Goal: Task Accomplishment & Management: Use online tool/utility

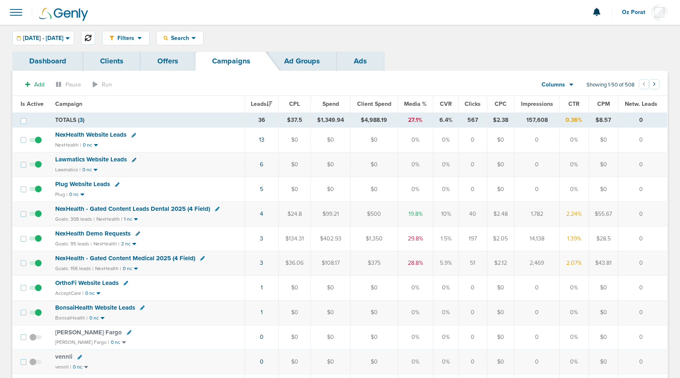
click at [91, 37] on icon at bounding box center [88, 38] width 7 height 7
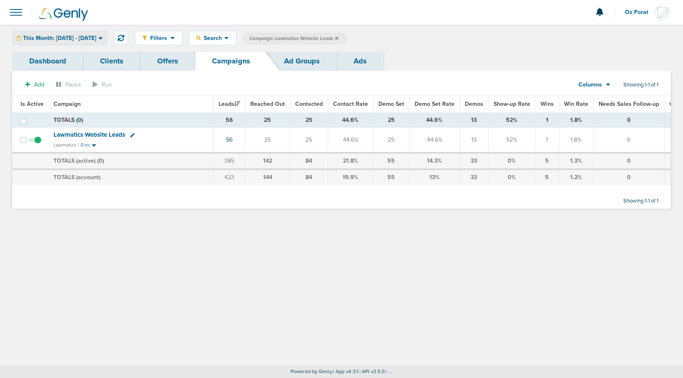
click at [96, 39] on span "This Month: [DATE] - [DATE]" at bounding box center [59, 38] width 73 height 6
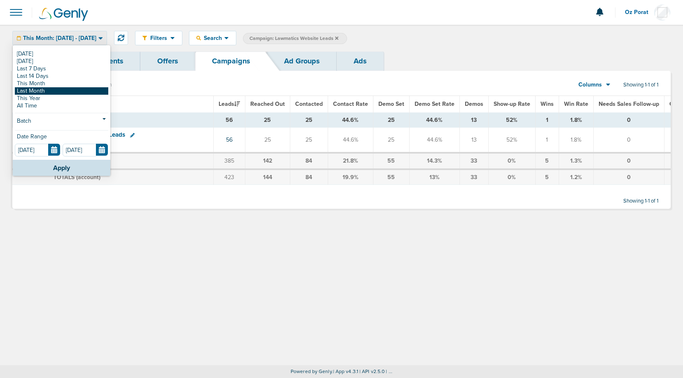
click at [65, 90] on link "Last Month" at bounding box center [61, 90] width 93 height 7
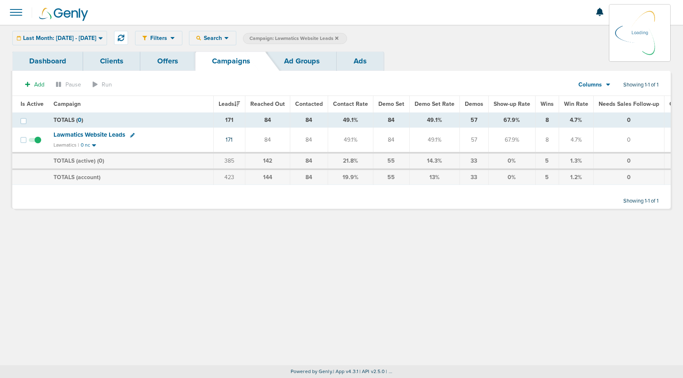
click at [339, 37] on icon at bounding box center [336, 37] width 3 height 3
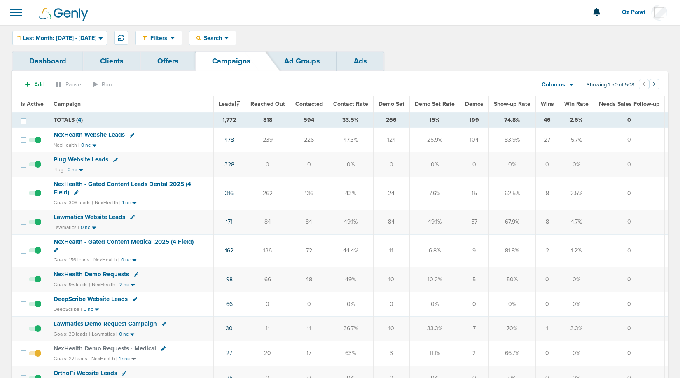
click at [541, 103] on span "Wins" at bounding box center [547, 103] width 13 height 7
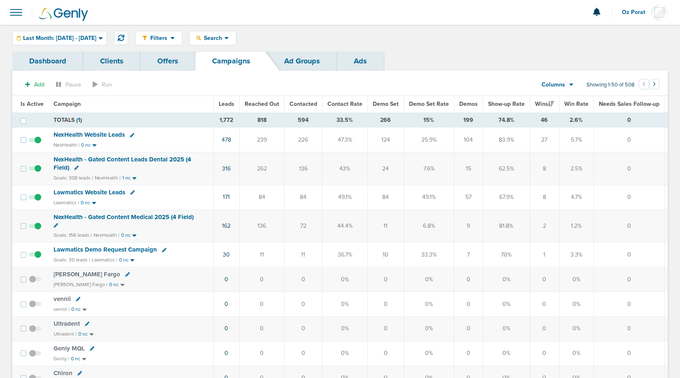
drag, startPoint x: 536, startPoint y: 139, endPoint x: 543, endPoint y: 140, distance: 6.6
click at [543, 140] on td "27" at bounding box center [544, 140] width 29 height 25
drag, startPoint x: 537, startPoint y: 168, endPoint x: 542, endPoint y: 168, distance: 5.8
click at [542, 168] on td "8" at bounding box center [544, 168] width 29 height 33
click at [124, 35] on icon at bounding box center [121, 38] width 7 height 7
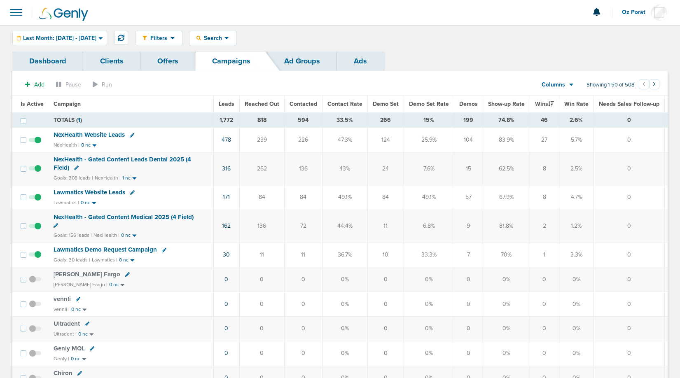
click at [80, 36] on span "Last Month: [DATE] - [DATE]" at bounding box center [59, 38] width 73 height 6
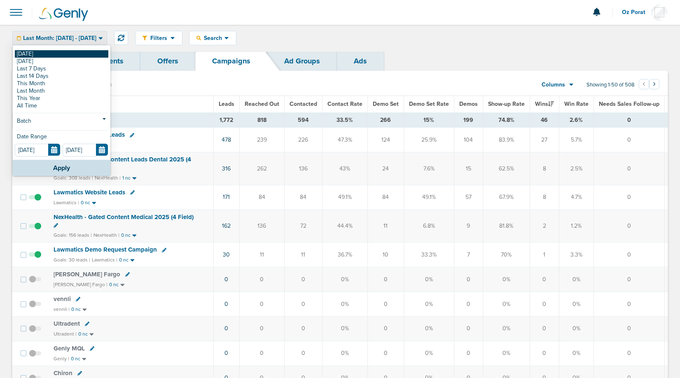
click at [68, 51] on link "[DATE]" at bounding box center [61, 53] width 93 height 7
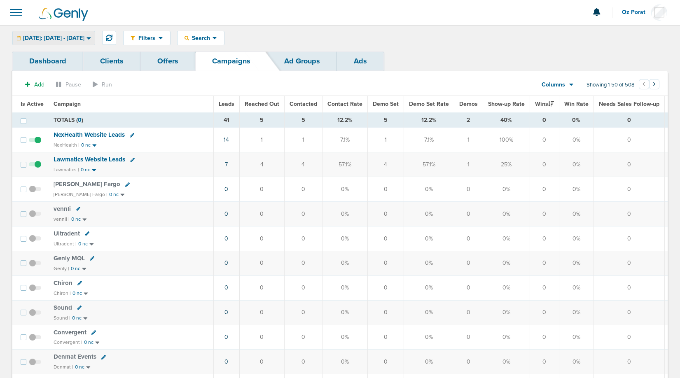
click at [72, 37] on span "[DATE]: [DATE] - [DATE]" at bounding box center [53, 38] width 61 height 6
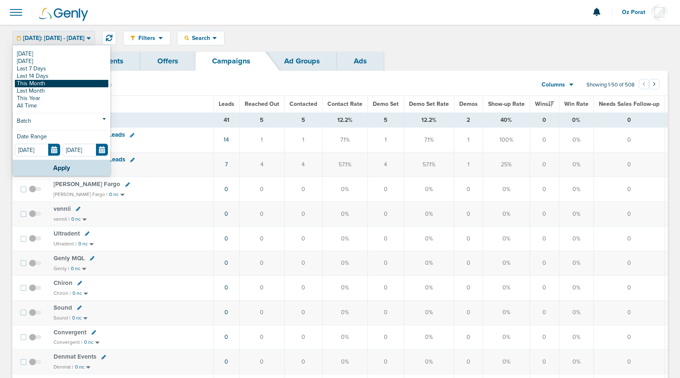
click at [48, 84] on link "This Month" at bounding box center [61, 83] width 93 height 7
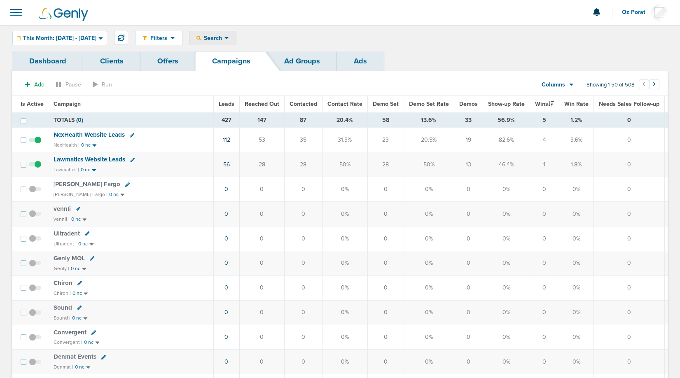
click at [224, 37] on span "Search" at bounding box center [212, 38] width 23 height 7
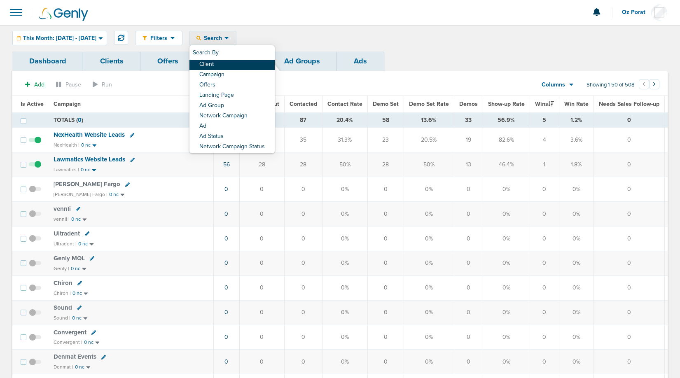
click at [243, 63] on link "Client" at bounding box center [231, 65] width 85 height 10
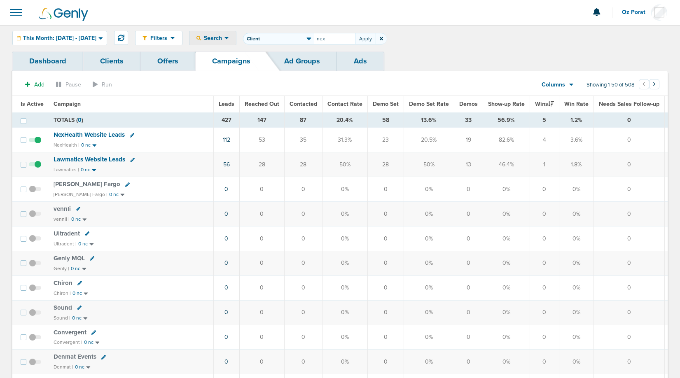
type input "nex"
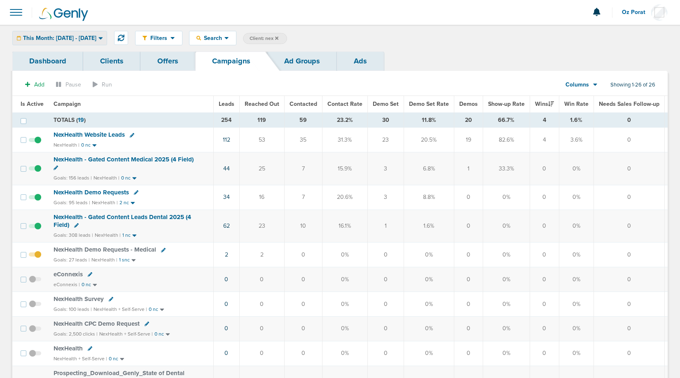
click at [66, 37] on span "This Month: [DATE] - [DATE]" at bounding box center [59, 38] width 73 height 6
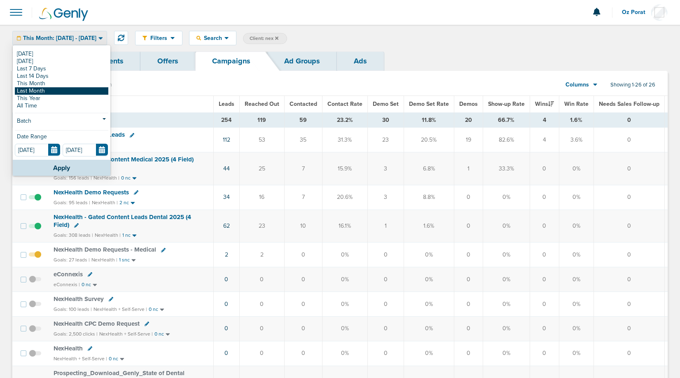
click at [53, 89] on link "Last Month" at bounding box center [61, 90] width 93 height 7
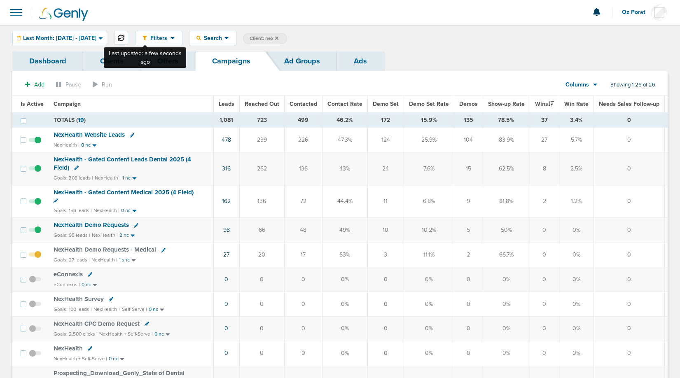
click at [124, 36] on icon at bounding box center [121, 38] width 7 height 7
click at [278, 37] on icon at bounding box center [276, 37] width 3 height 3
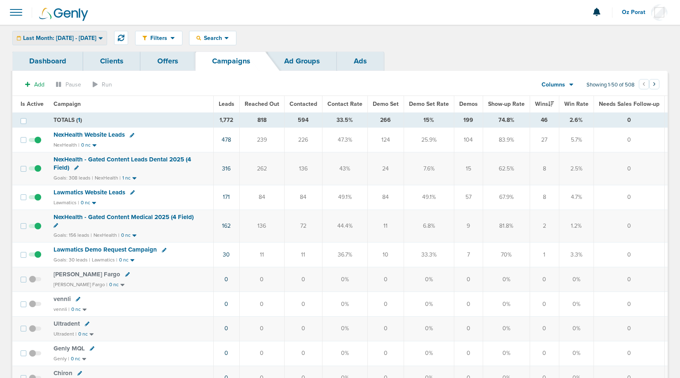
click at [60, 36] on span "Last Month: [DATE] - [DATE]" at bounding box center [59, 38] width 73 height 6
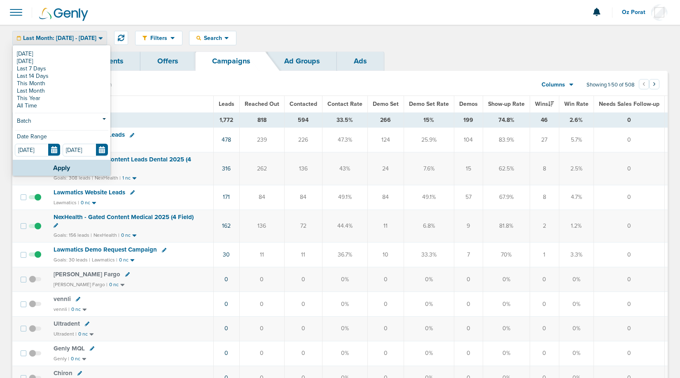
click at [546, 126] on td "46" at bounding box center [544, 119] width 29 height 15
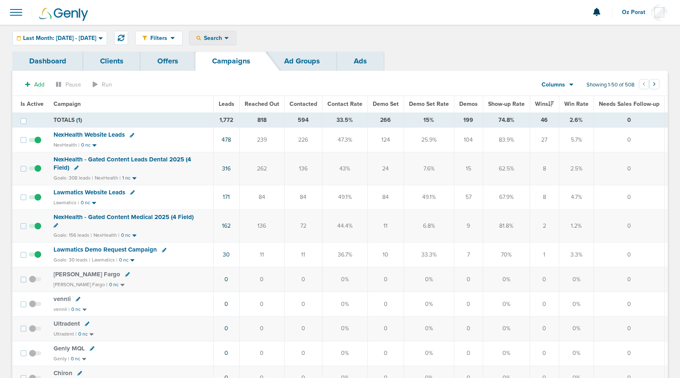
click at [224, 40] on span "Search" at bounding box center [212, 38] width 23 height 7
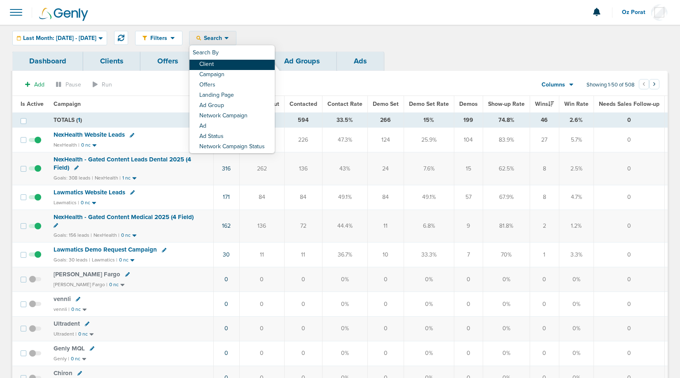
click at [247, 62] on link "Client" at bounding box center [231, 65] width 85 height 10
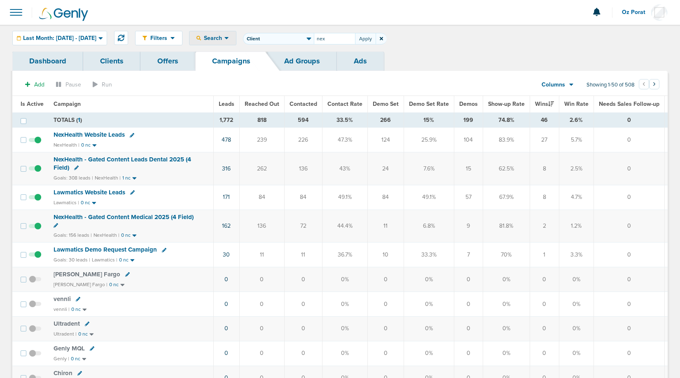
type input "nex"
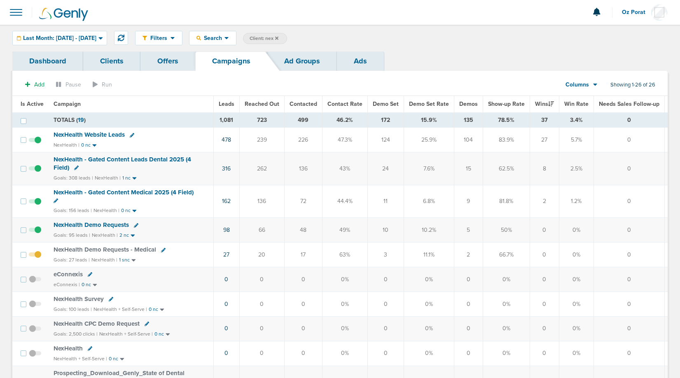
click at [278, 38] on span "Client: nex" at bounding box center [264, 38] width 29 height 7
click at [350, 37] on input "nex" at bounding box center [334, 39] width 41 height 12
type input "law"
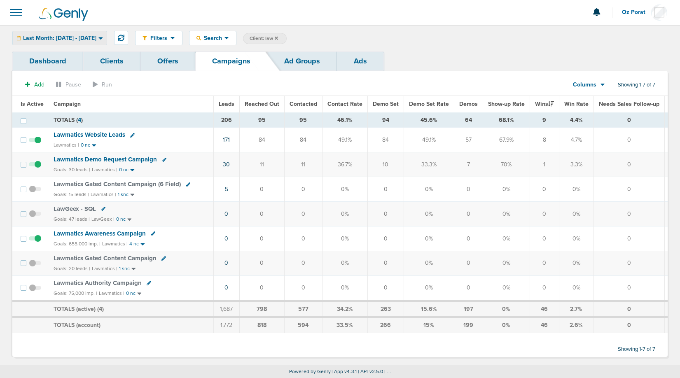
click at [96, 38] on span "Last Month: [DATE] - [DATE]" at bounding box center [59, 38] width 73 height 6
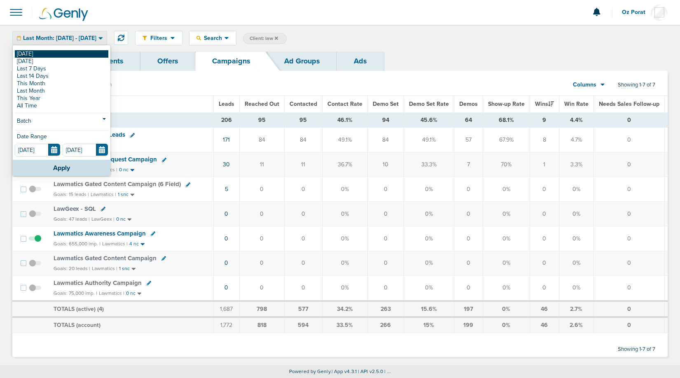
click at [68, 54] on link "[DATE]" at bounding box center [61, 53] width 93 height 7
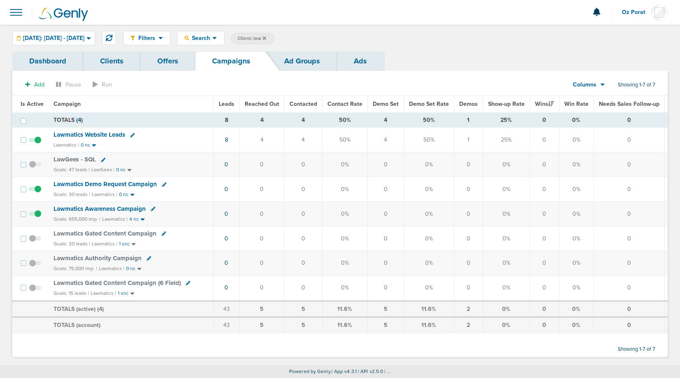
click at [287, 33] on div "Filters Active Only Settings Status Active Inactive Objectives MQL SQL Traffic …" at bounding box center [395, 38] width 544 height 14
click at [266, 36] on icon at bounding box center [264, 38] width 3 height 5
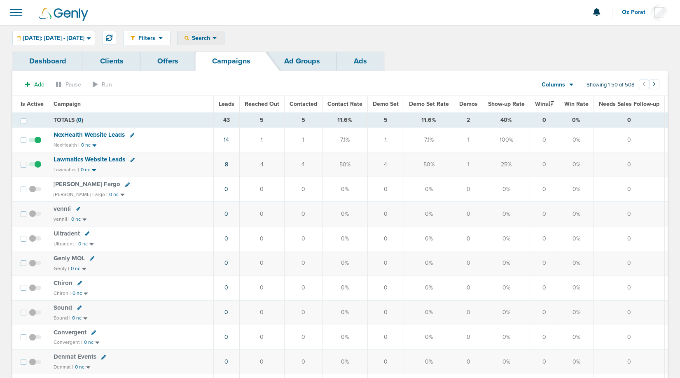
click at [222, 42] on div "Search" at bounding box center [200, 38] width 47 height 14
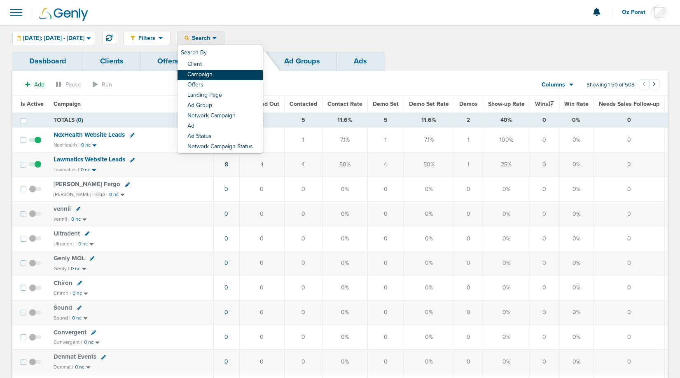
click at [224, 73] on link "Campaign" at bounding box center [219, 75] width 85 height 10
select select "cmpName"
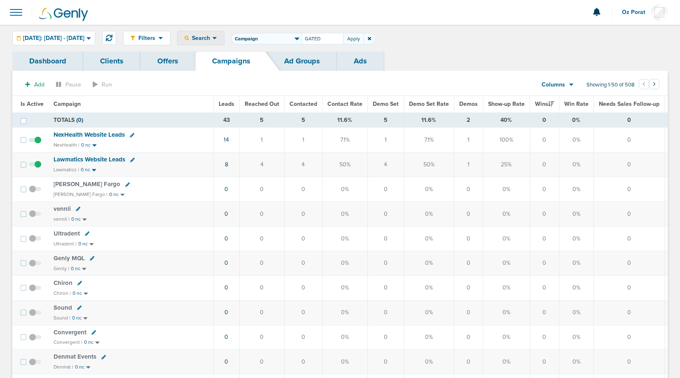
type input "GATED"
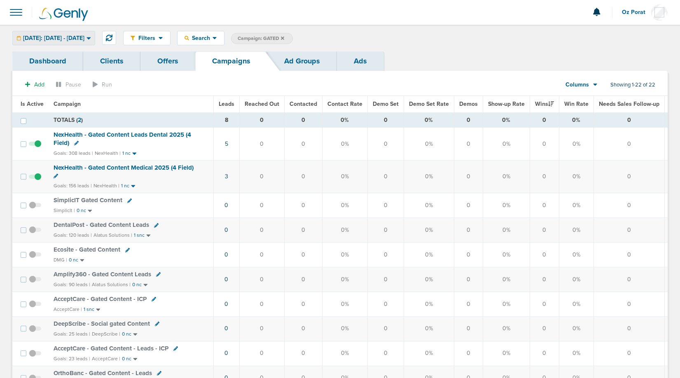
click at [71, 37] on span "[DATE]: [DATE] - [DATE]" at bounding box center [53, 38] width 61 height 6
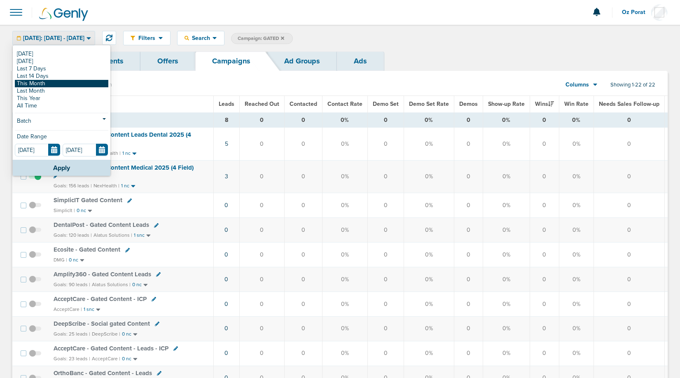
click at [56, 82] on link "This Month" at bounding box center [61, 83] width 93 height 7
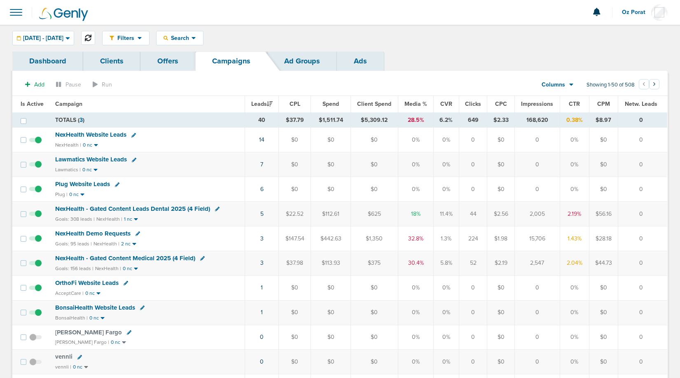
click at [91, 35] on icon at bounding box center [88, 38] width 7 height 7
click at [107, 159] on span "Lawmatics Website Leads" at bounding box center [91, 159] width 72 height 7
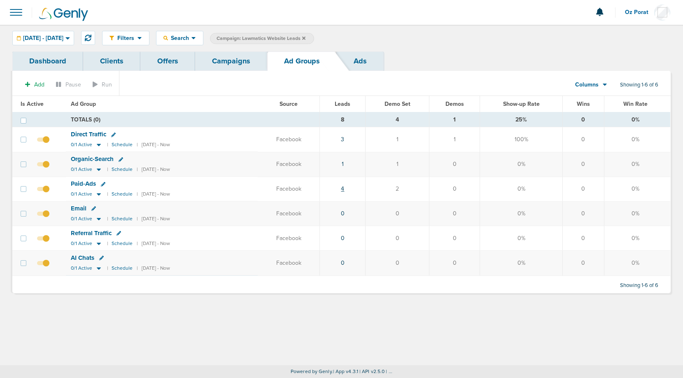
click at [344, 191] on link "4" at bounding box center [342, 188] width 3 height 7
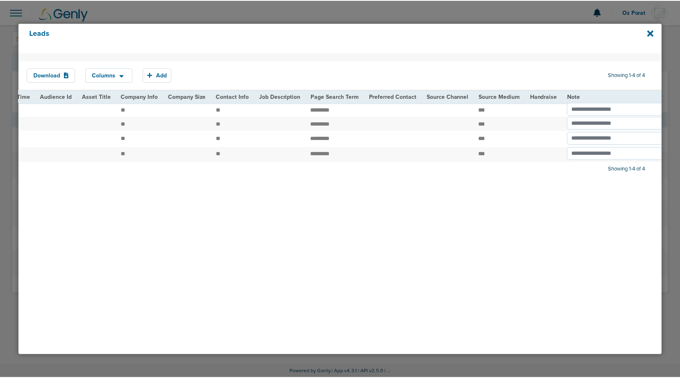
scroll to position [0, 936]
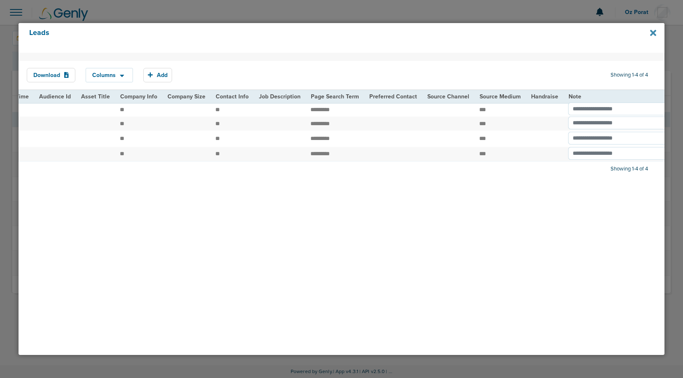
click at [656, 30] on icon at bounding box center [653, 33] width 6 height 6
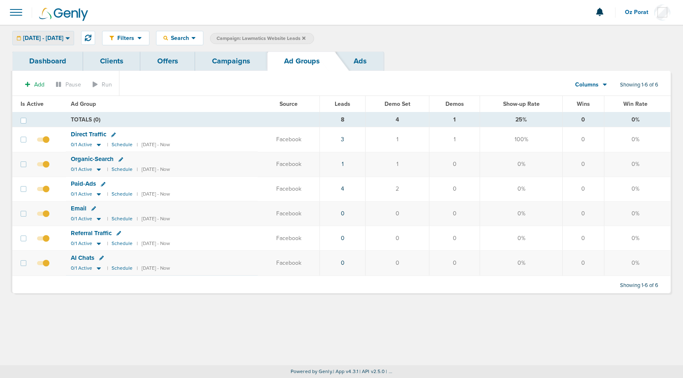
click at [63, 35] on span "10.09.2025 - 10.09.2025" at bounding box center [43, 38] width 40 height 6
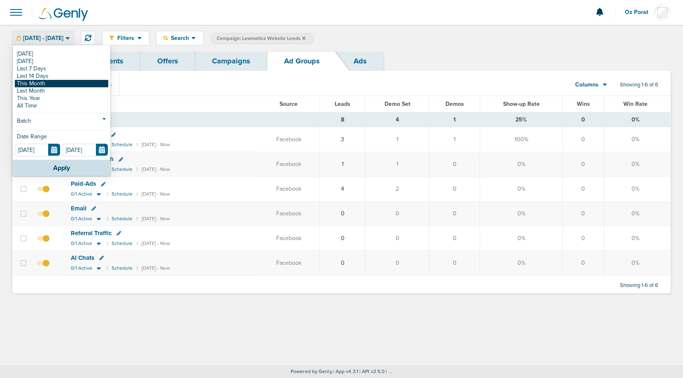
click at [48, 84] on link "This Month" at bounding box center [61, 83] width 93 height 7
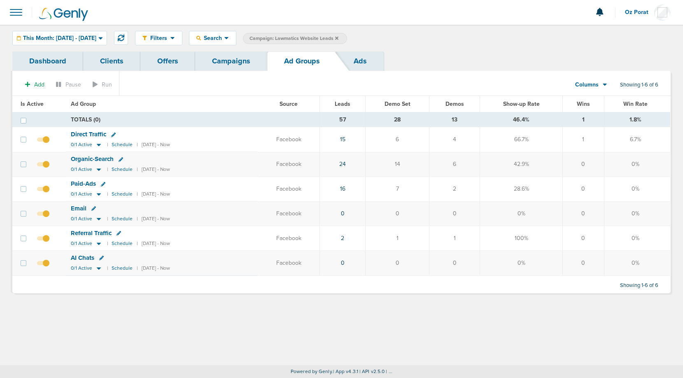
click at [237, 57] on link "Campaigns" at bounding box center [231, 60] width 72 height 19
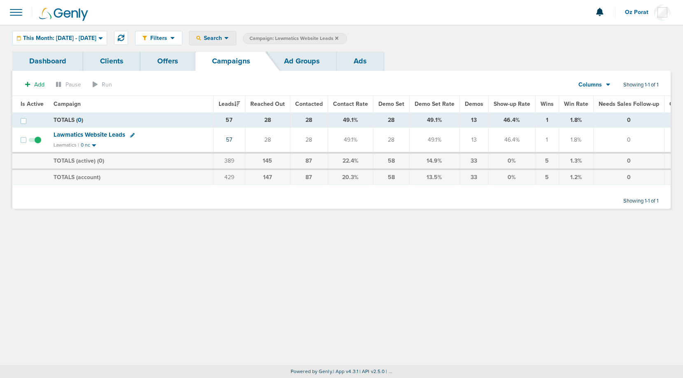
click at [224, 40] on span "Search" at bounding box center [212, 38] width 23 height 7
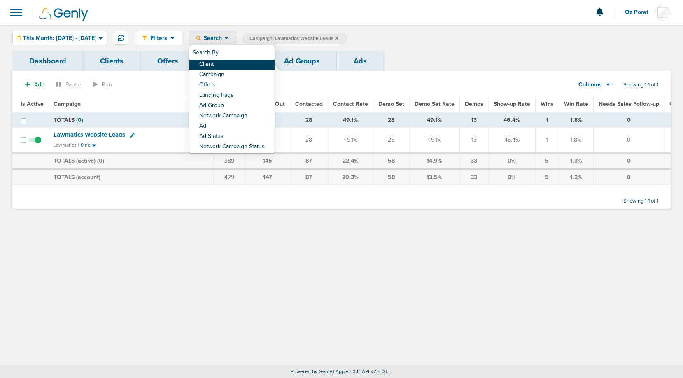
click at [245, 63] on link "Client" at bounding box center [231, 65] width 85 height 10
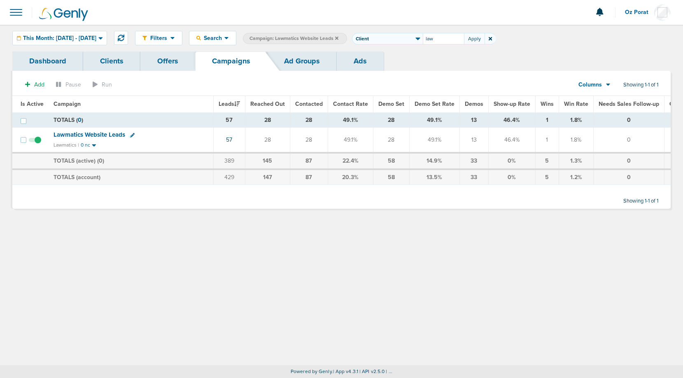
type input "law"
click at [339, 39] on icon at bounding box center [336, 37] width 3 height 3
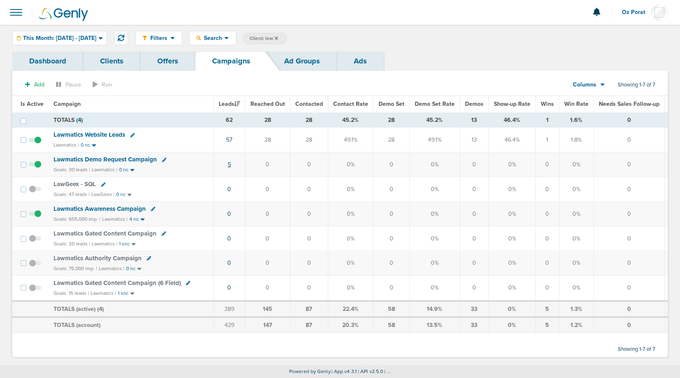
click at [229, 166] on link "5" at bounding box center [229, 164] width 3 height 7
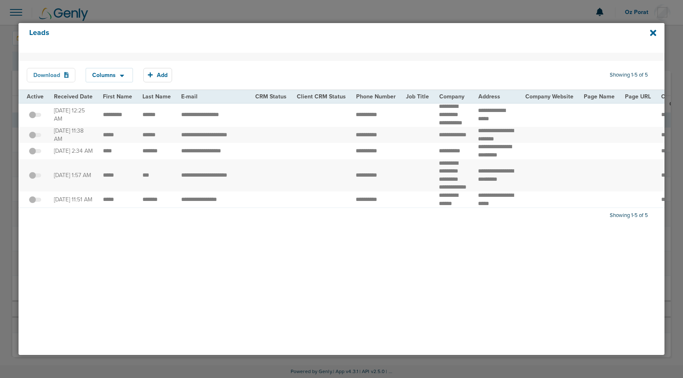
click at [55, 76] on button "Download" at bounding box center [51, 75] width 49 height 14
click at [652, 30] on icon at bounding box center [653, 32] width 6 height 9
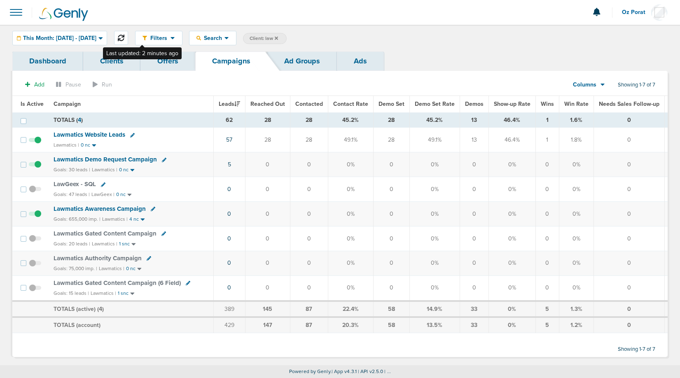
click at [128, 41] on button at bounding box center [121, 38] width 14 height 14
click at [67, 36] on span "This Month: [DATE] - [DATE]" at bounding box center [59, 38] width 73 height 6
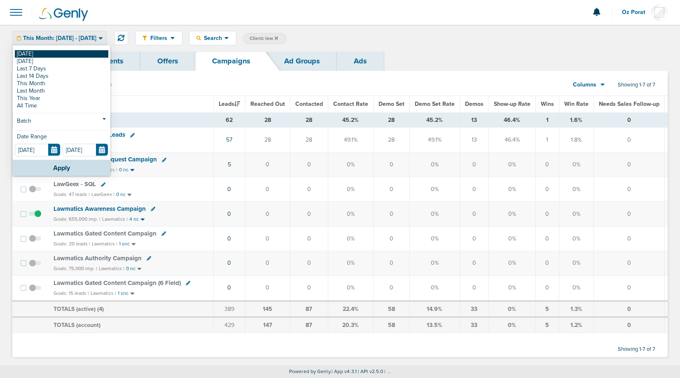
click at [51, 56] on link "[DATE]" at bounding box center [61, 53] width 93 height 7
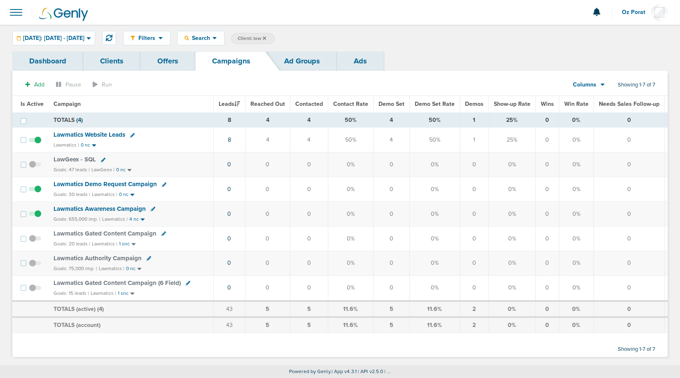
click at [266, 37] on icon at bounding box center [264, 37] width 3 height 3
